Goal: Complete application form

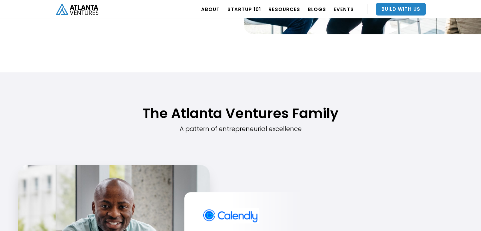
scroll to position [442, 0]
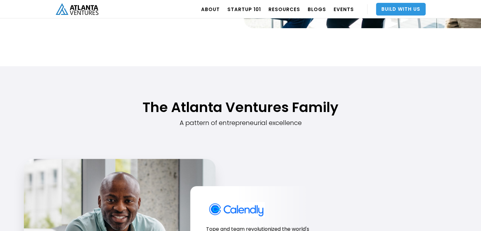
click at [398, 12] on link "Build With Us" at bounding box center [401, 9] width 50 height 13
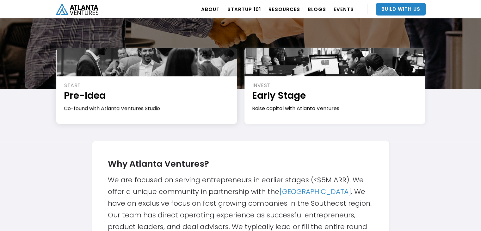
scroll to position [95, 0]
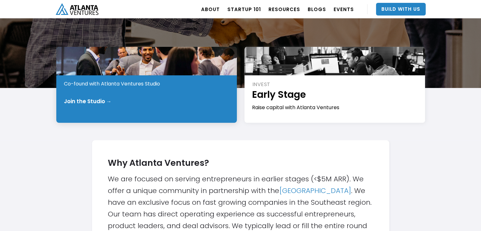
click at [91, 100] on div "Join the Studio →" at bounding box center [88, 101] width 48 height 6
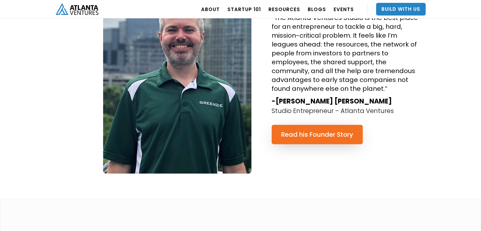
scroll to position [1516, 0]
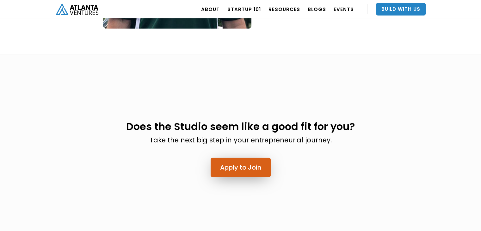
click at [223, 158] on link "Apply to Join" at bounding box center [240, 167] width 60 height 19
